Goal: Transaction & Acquisition: Purchase product/service

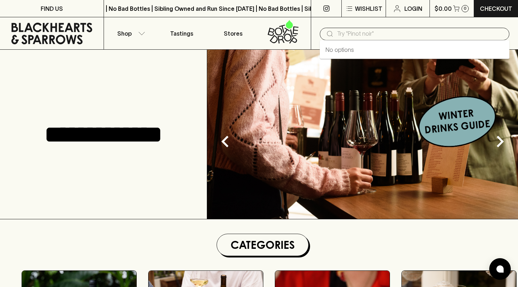
click at [356, 32] on input "text" at bounding box center [420, 34] width 166 height 12
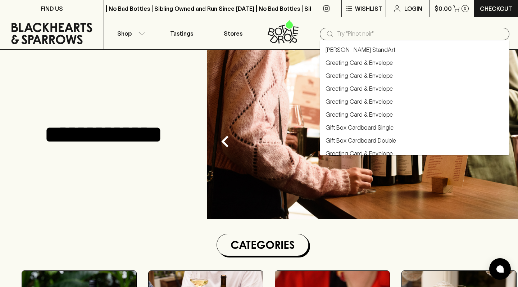
click at [350, 32] on input "text" at bounding box center [420, 34] width 166 height 12
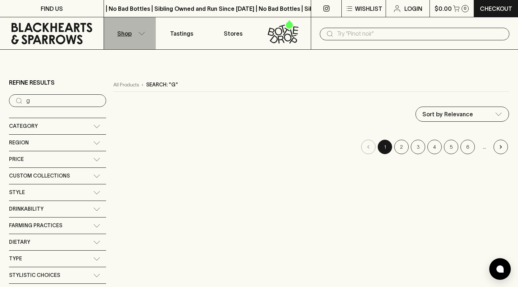
click at [127, 39] on button "Shop" at bounding box center [130, 33] width 52 height 32
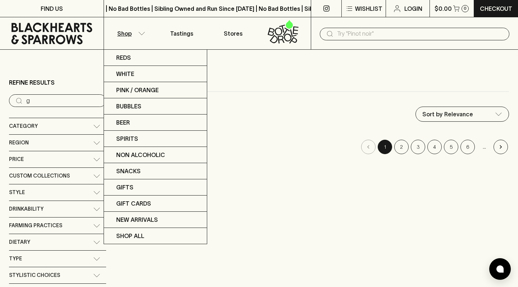
drag, startPoint x: 127, startPoint y: 39, endPoint x: 54, endPoint y: 117, distance: 106.9
click at [88, 91] on div at bounding box center [259, 143] width 518 height 287
click at [54, 117] on div at bounding box center [259, 143] width 518 height 287
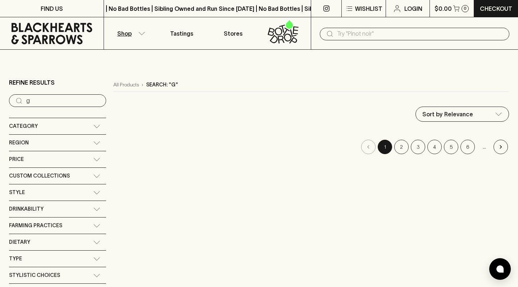
click at [93, 124] on icon at bounding box center [96, 126] width 7 height 4
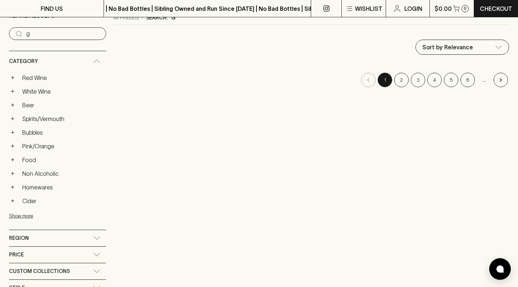
scroll to position [64, 0]
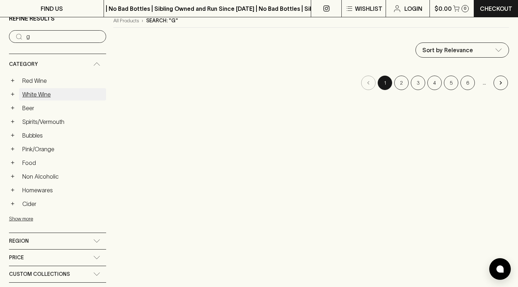
click at [45, 88] on link "White Wine" at bounding box center [62, 94] width 87 height 12
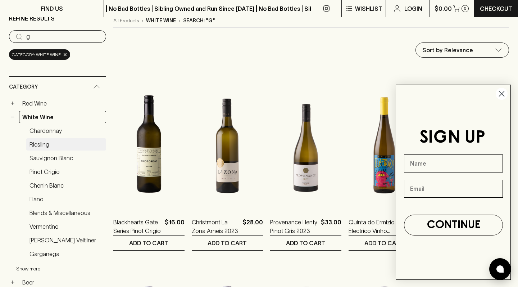
click at [48, 138] on link "Riesling" at bounding box center [66, 144] width 80 height 12
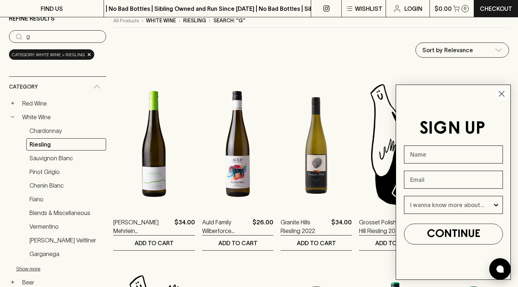
click at [505, 91] on circle "Close dialog" at bounding box center [502, 94] width 12 height 12
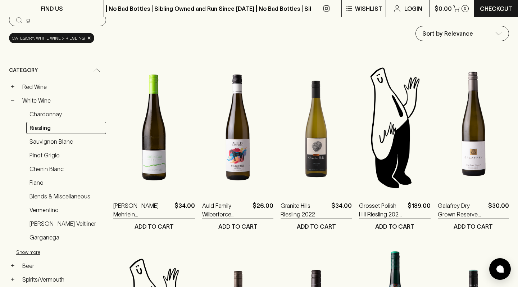
scroll to position [74, 0]
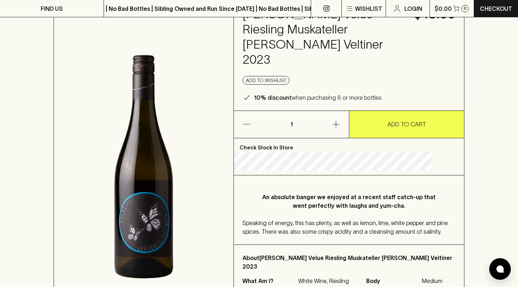
scroll to position [67, 0]
